Goal: Find specific page/section: Find specific page/section

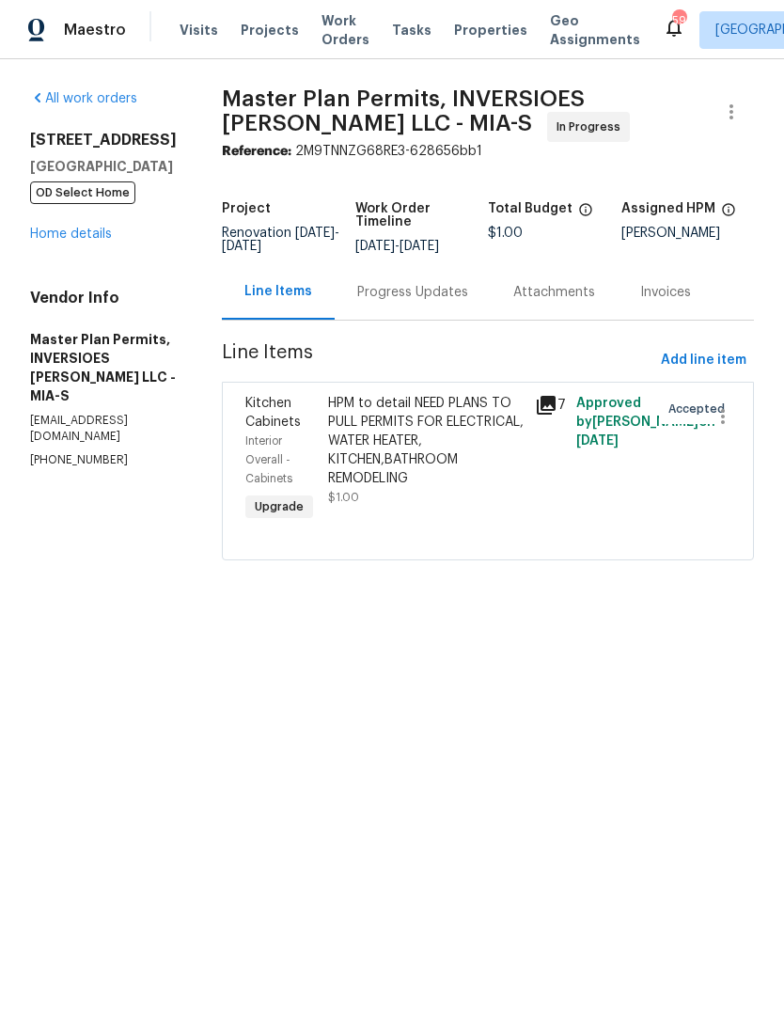
click at [258, 24] on span "Projects" at bounding box center [270, 30] width 58 height 19
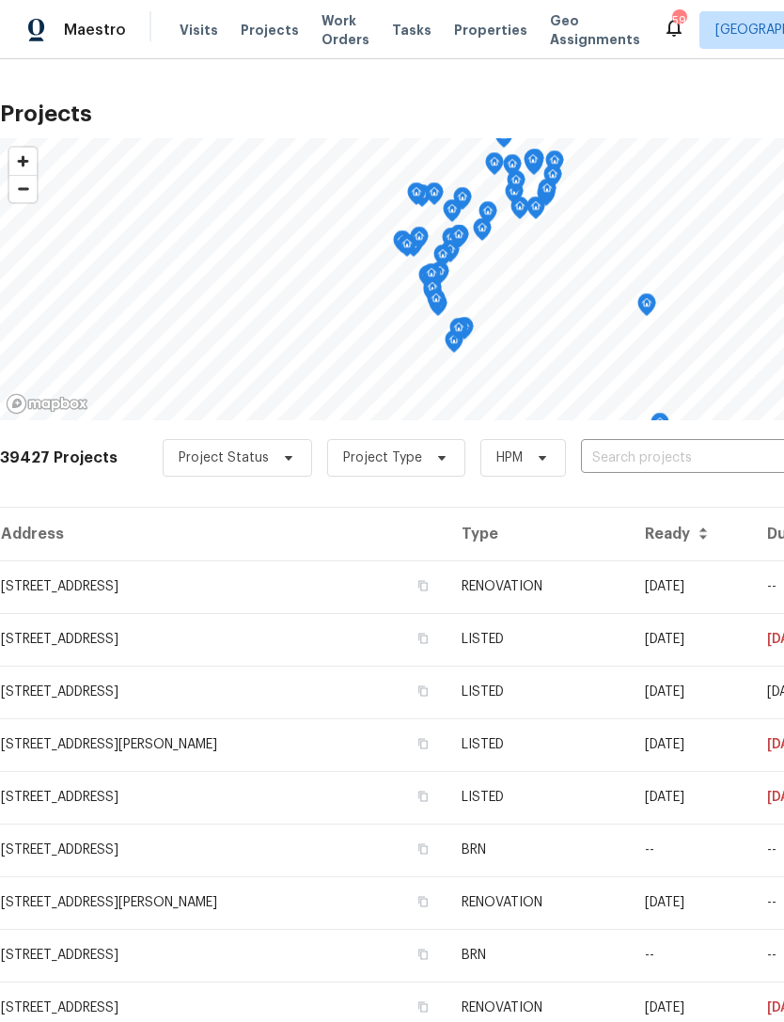
click at [249, 30] on span "Projects" at bounding box center [270, 30] width 58 height 19
click at [645, 450] on input "text" at bounding box center [688, 458] width 215 height 29
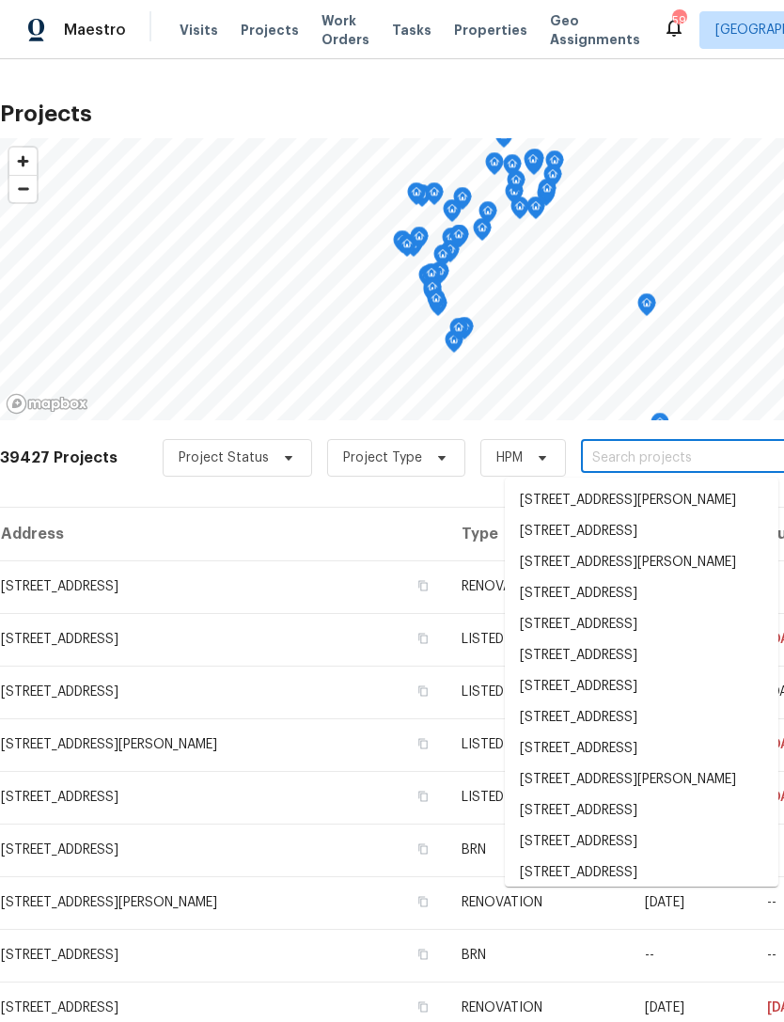
click at [324, 24] on span "Work Orders" at bounding box center [346, 30] width 48 height 38
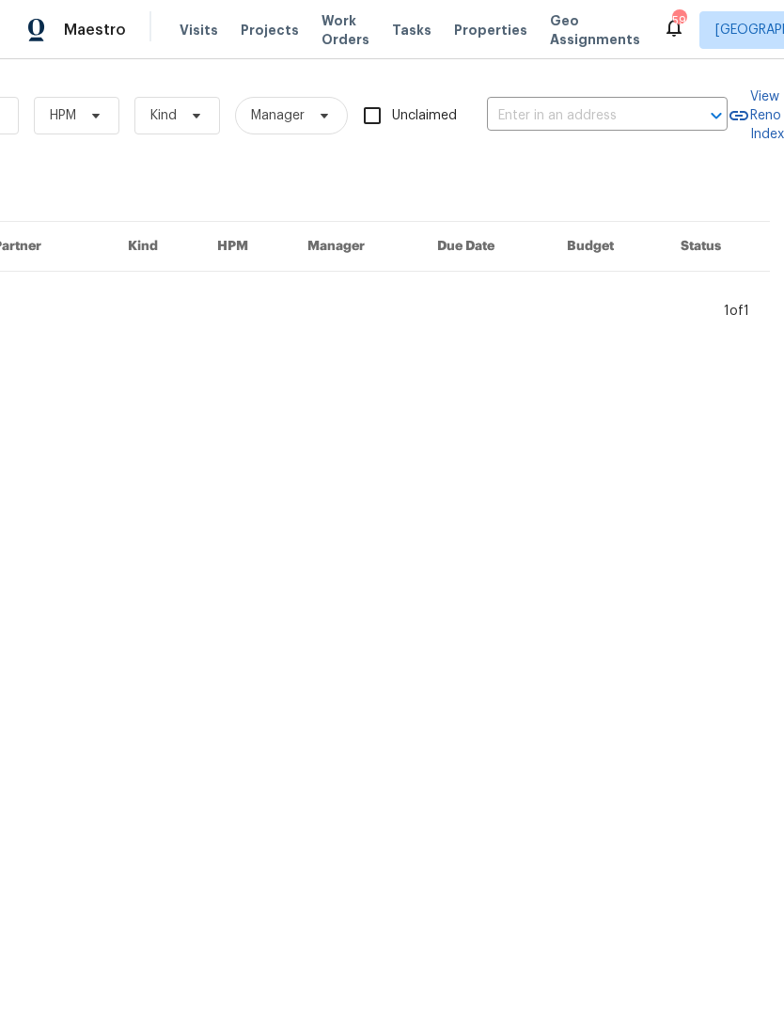
scroll to position [0, 309]
click at [601, 113] on input "text" at bounding box center [581, 116] width 188 height 29
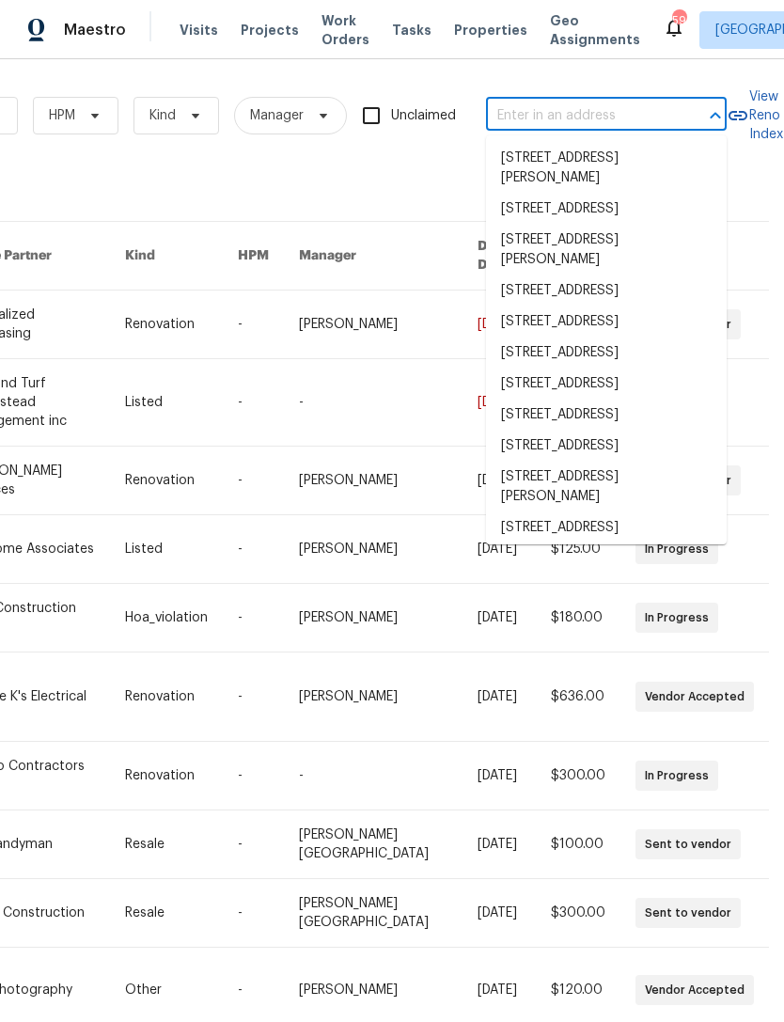
click at [257, 25] on span "Projects" at bounding box center [270, 30] width 58 height 19
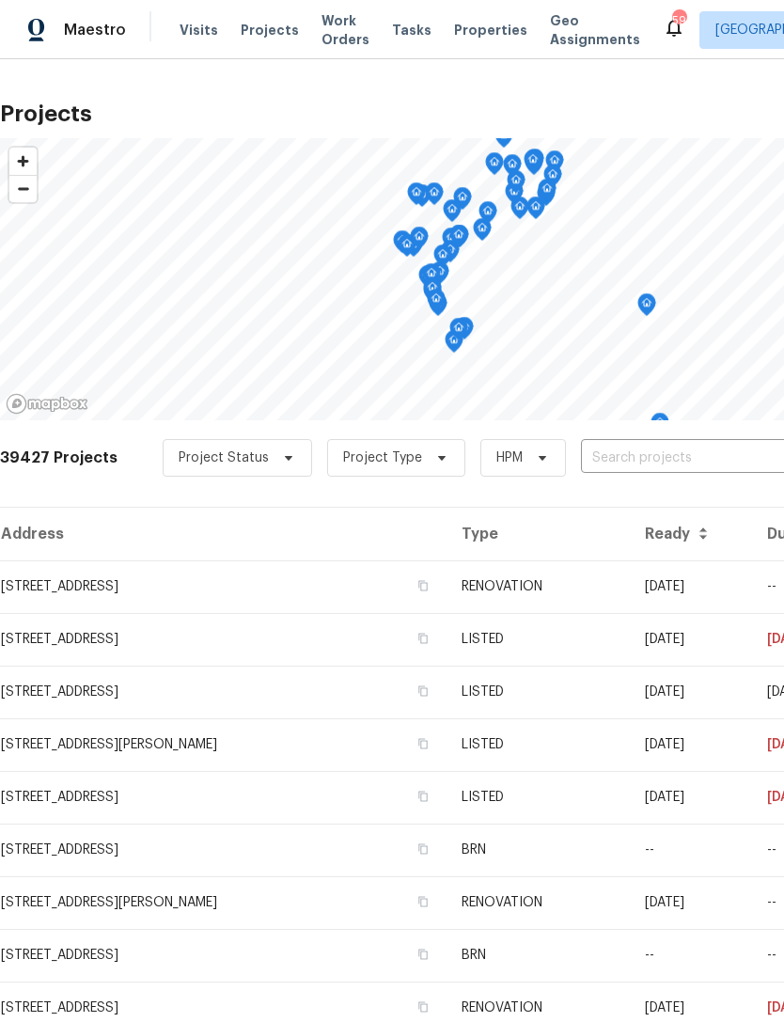
click at [640, 455] on input "text" at bounding box center [688, 458] width 215 height 29
type input "1300 merc"
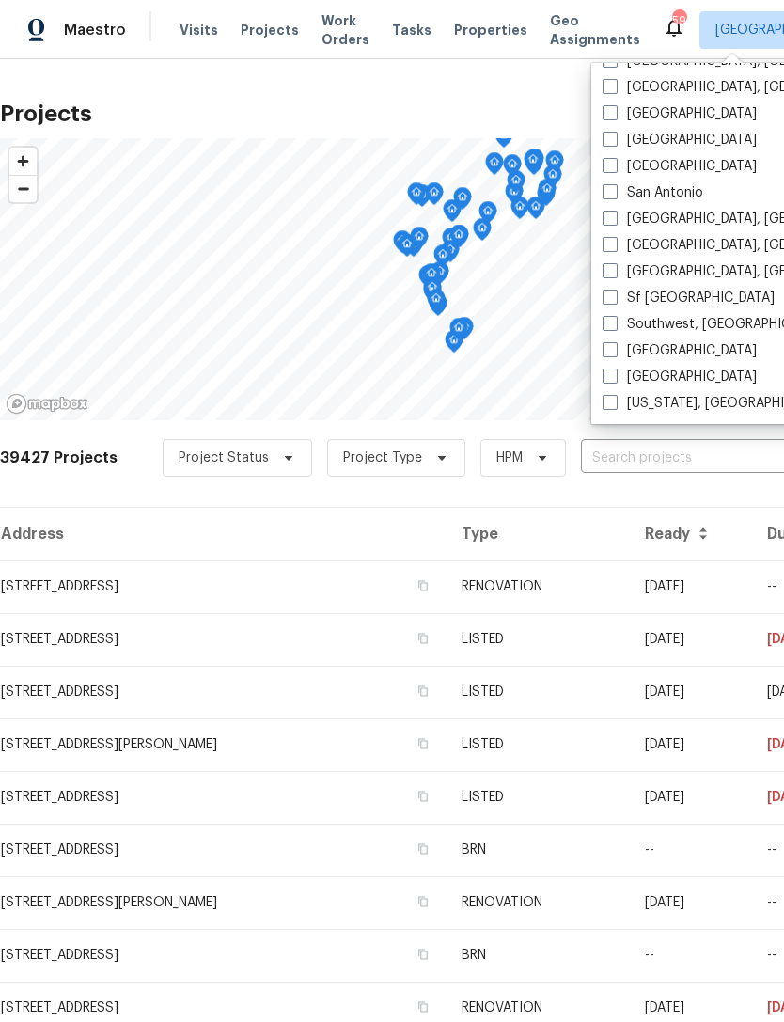
scroll to position [1260, 0]
click at [261, 26] on span "Projects" at bounding box center [270, 30] width 58 height 19
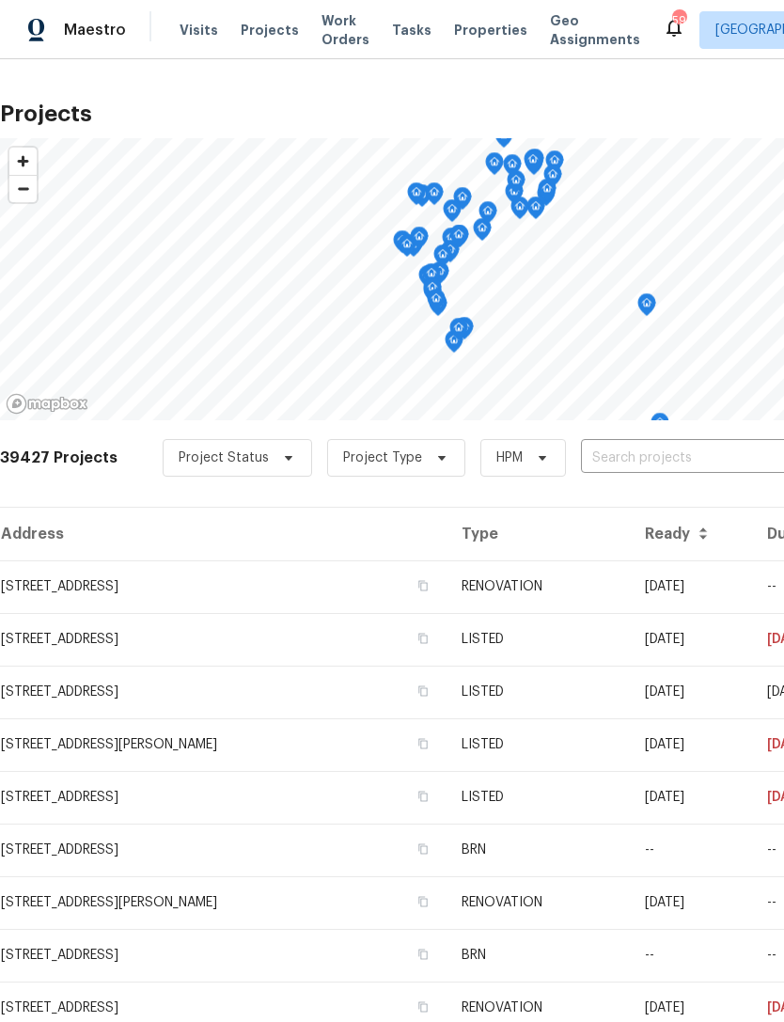
click at [323, 26] on span "Work Orders" at bounding box center [346, 30] width 48 height 38
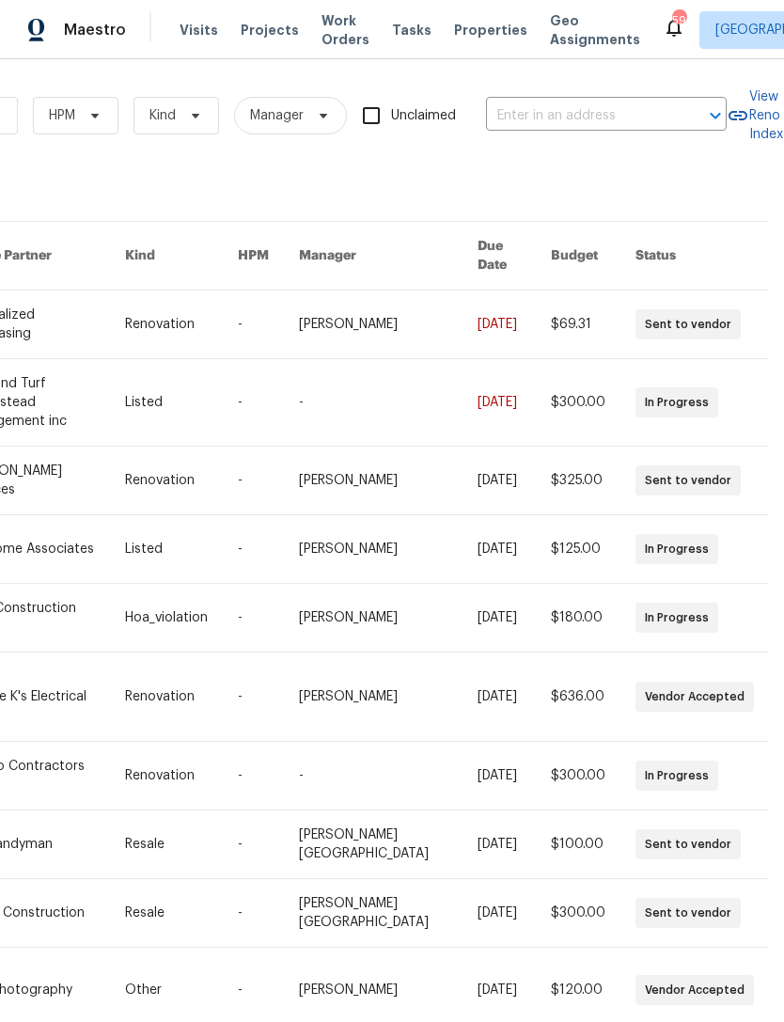
scroll to position [0, 309]
click at [614, 117] on input "text" at bounding box center [580, 116] width 188 height 29
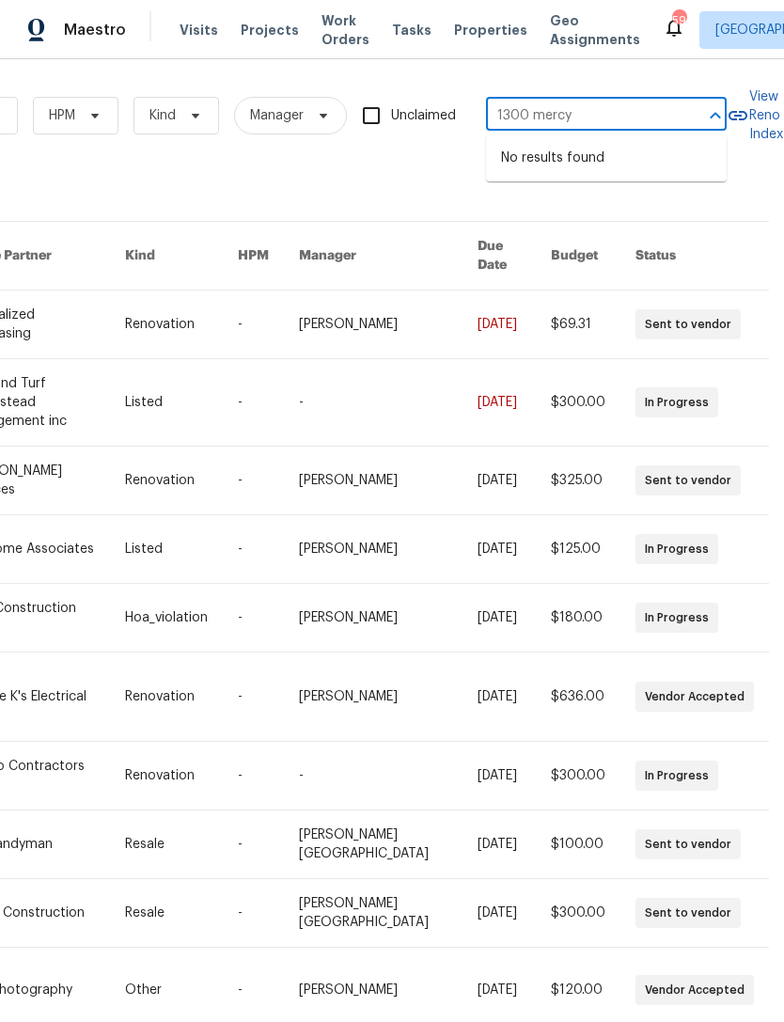
type input "1300 mercy"
click at [402, 160] on div "Work Orders Vendor Status HPM Kind Manager Unclaimed 1300 mercy ​ View Reno Ind…" at bounding box center [223, 578] width 1062 height 1008
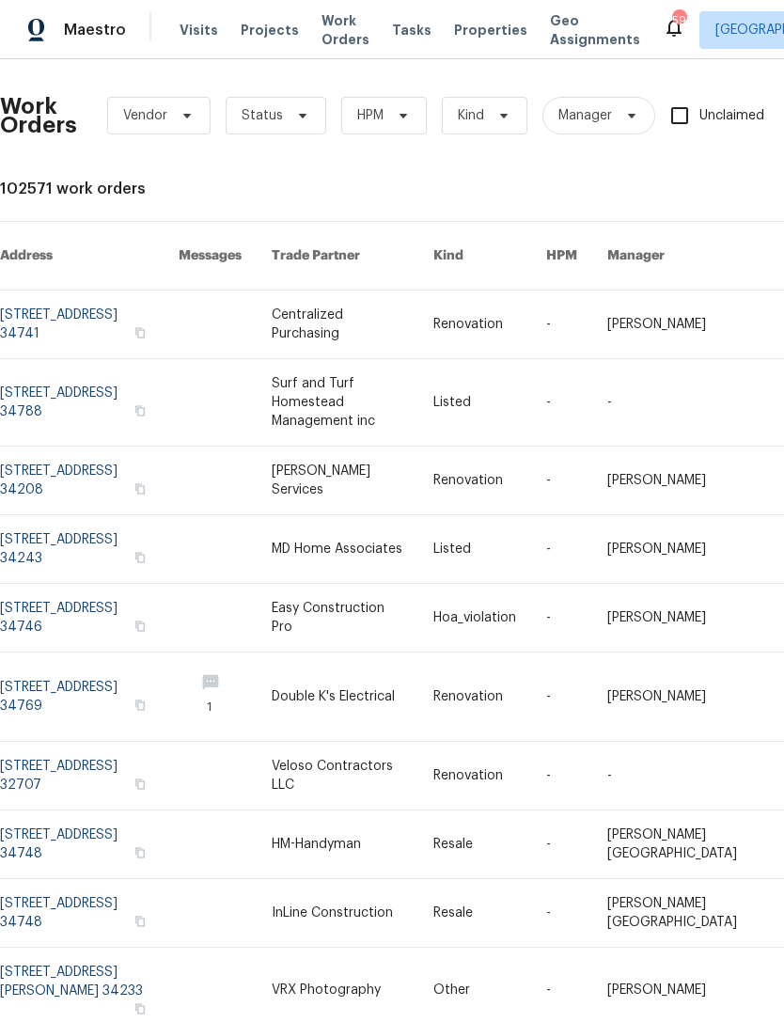
scroll to position [0, 0]
click at [244, 33] on span "Projects" at bounding box center [270, 30] width 58 height 19
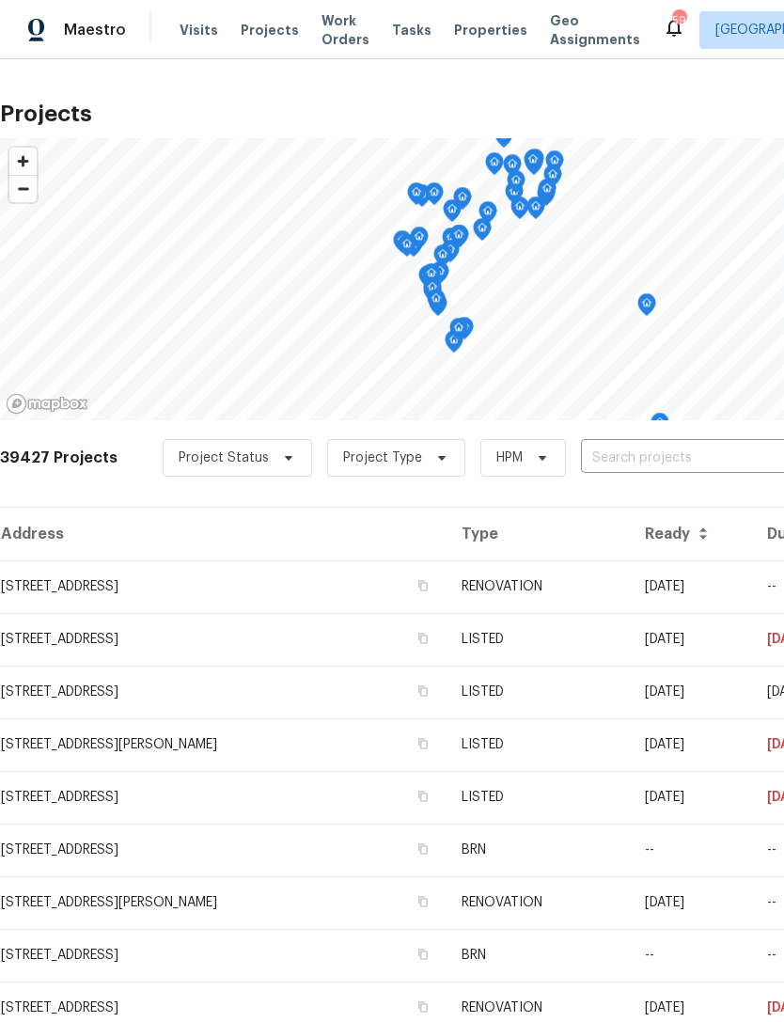
click at [623, 459] on input "text" at bounding box center [688, 458] width 215 height 29
type input "1300"
